Goal: Navigation & Orientation: Find specific page/section

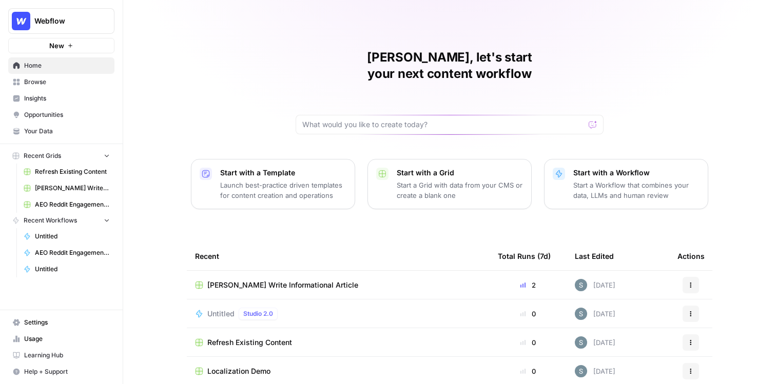
click at [64, 27] on button "Webflow" at bounding box center [61, 21] width 106 height 26
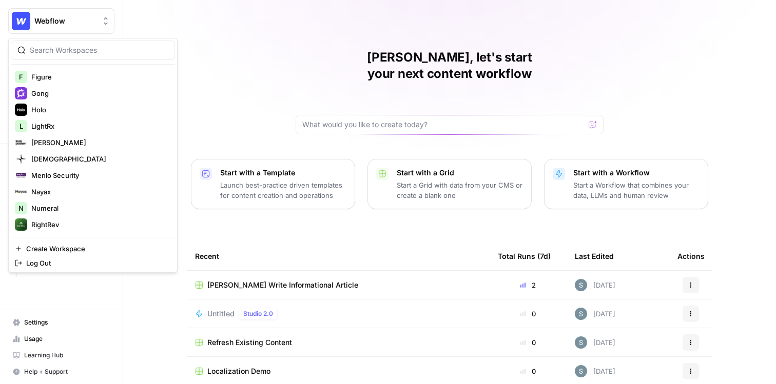
scroll to position [252, 0]
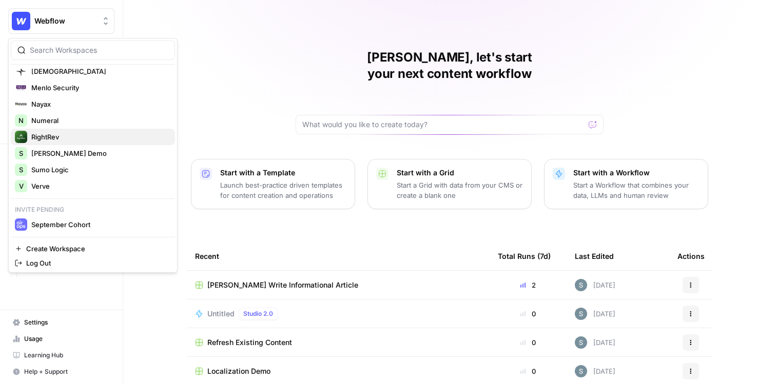
click at [72, 129] on button "RightRev" at bounding box center [93, 137] width 164 height 16
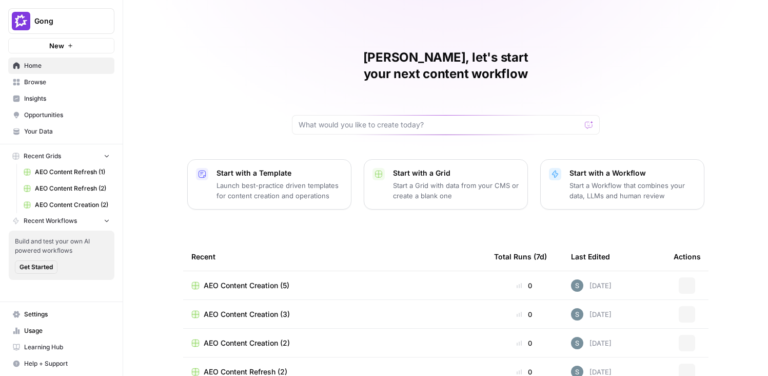
click at [75, 92] on link "Insights" at bounding box center [61, 98] width 106 height 16
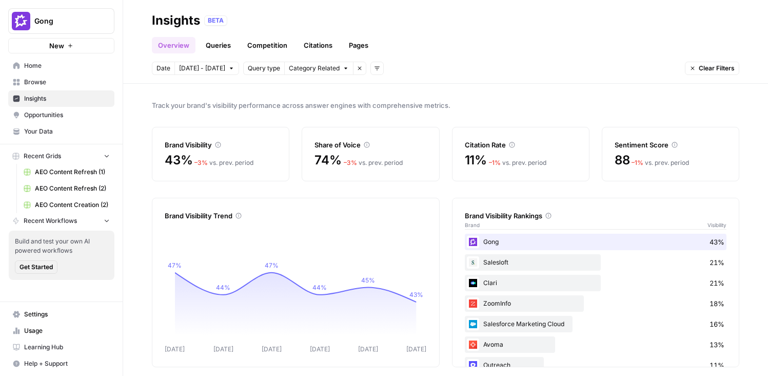
click at [225, 53] on link "Queries" at bounding box center [218, 45] width 37 height 16
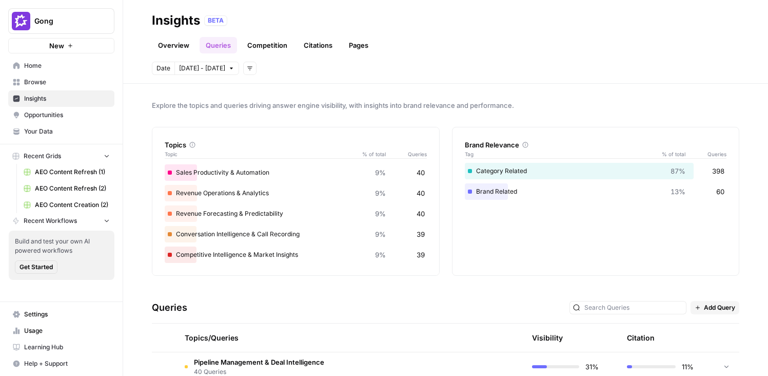
click at [269, 45] on link "Competition" at bounding box center [267, 45] width 52 height 16
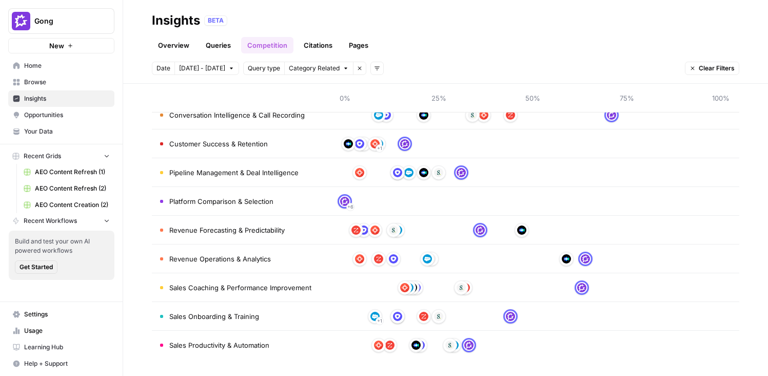
scroll to position [138, 0]
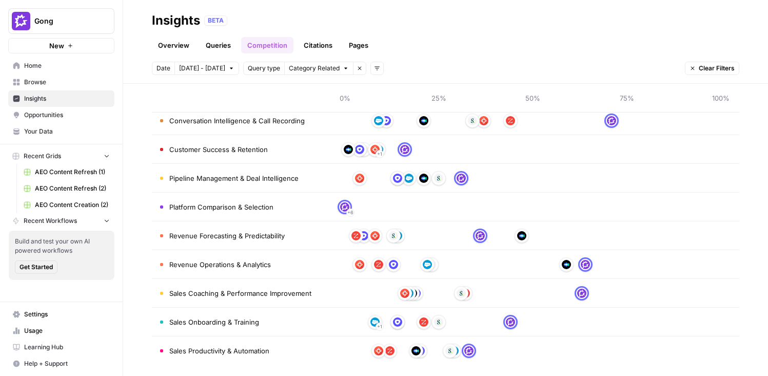
click at [28, 109] on link "Opportunities" at bounding box center [61, 115] width 106 height 16
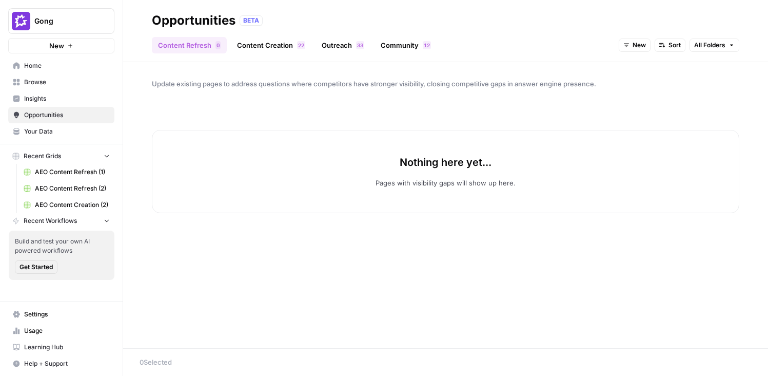
click at [277, 45] on link "Content Creation 2 2" at bounding box center [271, 45] width 81 height 16
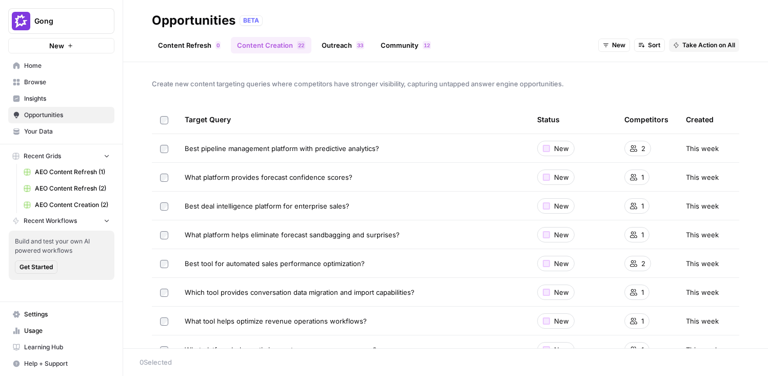
click at [207, 42] on link "Content Refresh 0" at bounding box center [189, 45] width 75 height 16
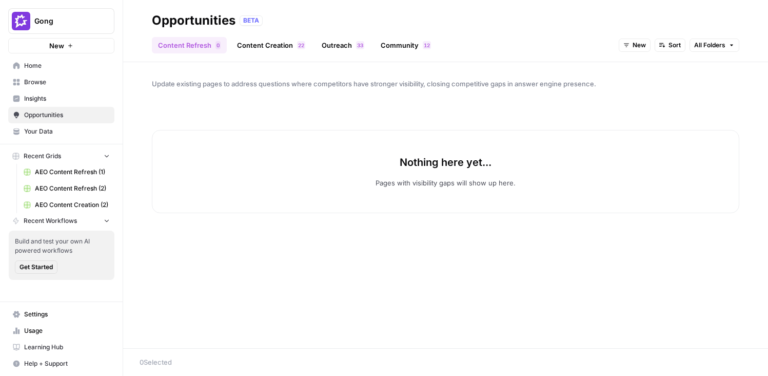
click at [636, 35] on div "Content Refresh 0 Content Creation 2 2 Outreach 3 3 Community 2 1 New Sort All …" at bounding box center [446, 41] width 588 height 25
click at [636, 42] on span "New" at bounding box center [639, 45] width 13 height 9
click at [641, 69] on span "All Opportunities" at bounding box center [654, 68] width 52 height 10
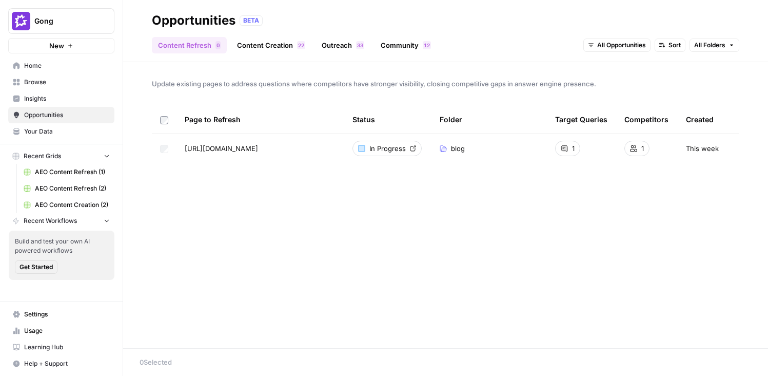
click at [270, 39] on link "Content Creation 2 2" at bounding box center [271, 45] width 81 height 16
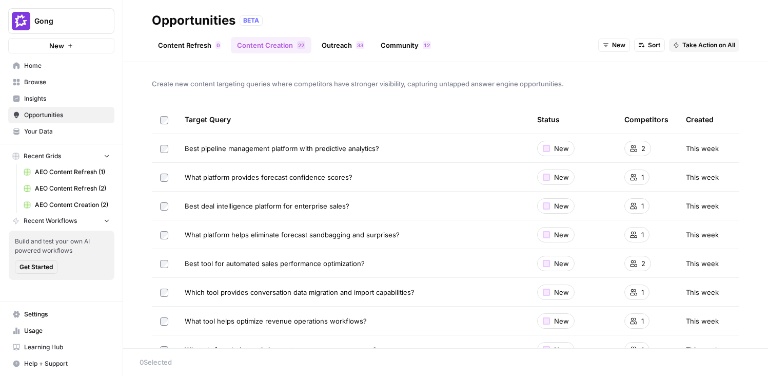
click at [356, 42] on div "3 3" at bounding box center [360, 45] width 8 height 8
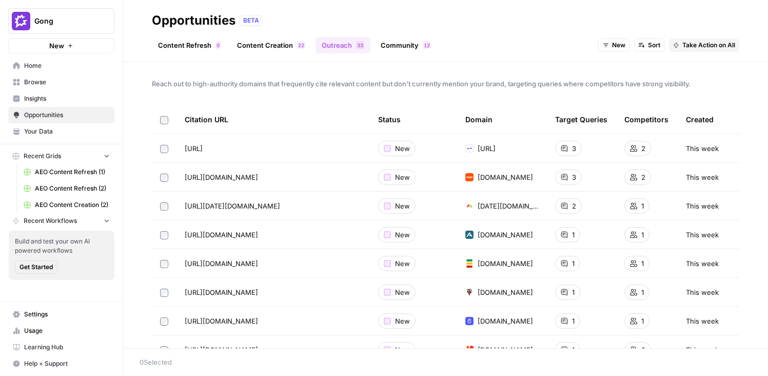
click at [519, 67] on div "Reach out to high-authority domains that frequently cite relevant content but d…" at bounding box center [445, 205] width 645 height 286
